Goal: Task Accomplishment & Management: Manage account settings

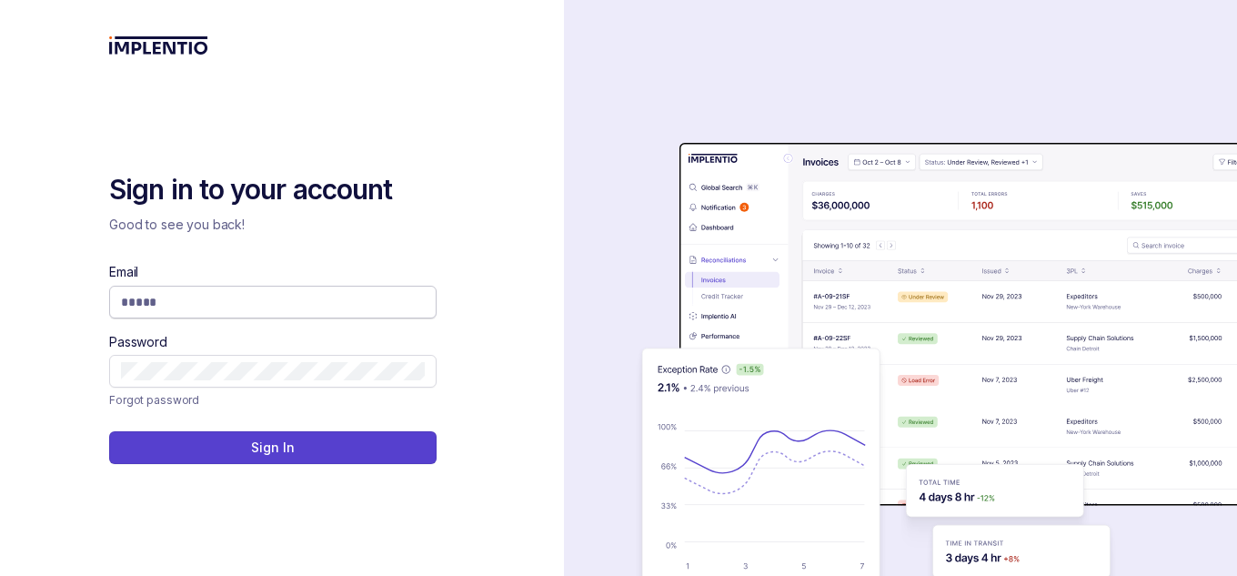
click at [202, 314] on span at bounding box center [272, 302] width 327 height 33
click at [192, 304] on input "Email" at bounding box center [273, 302] width 304 height 18
type input "*"
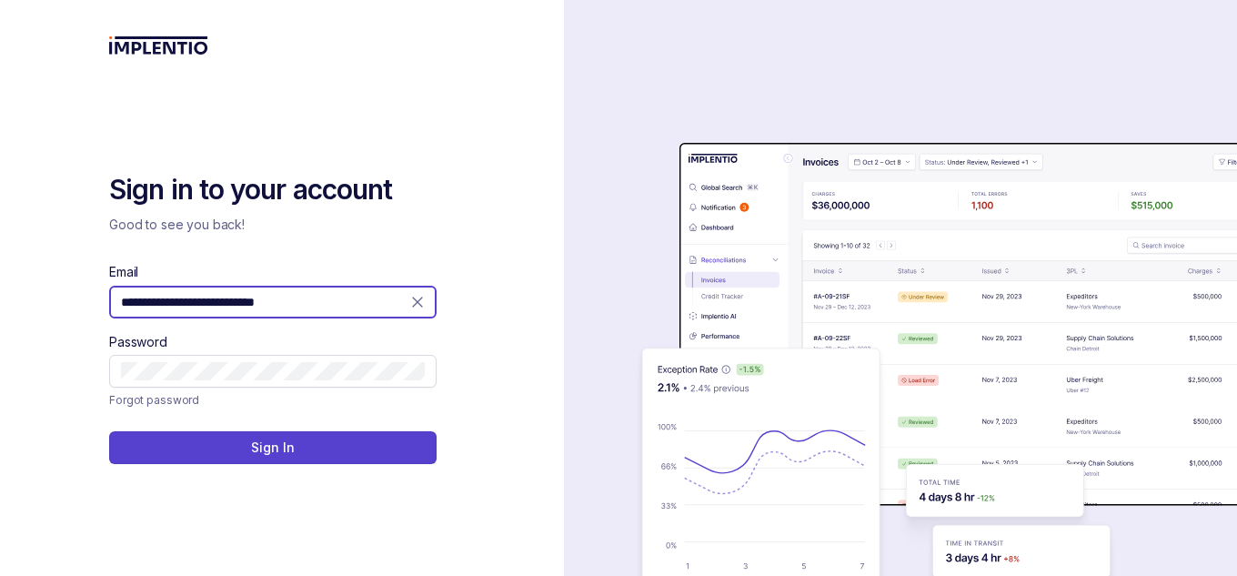
type input "**********"
